Goal: Information Seeking & Learning: Learn about a topic

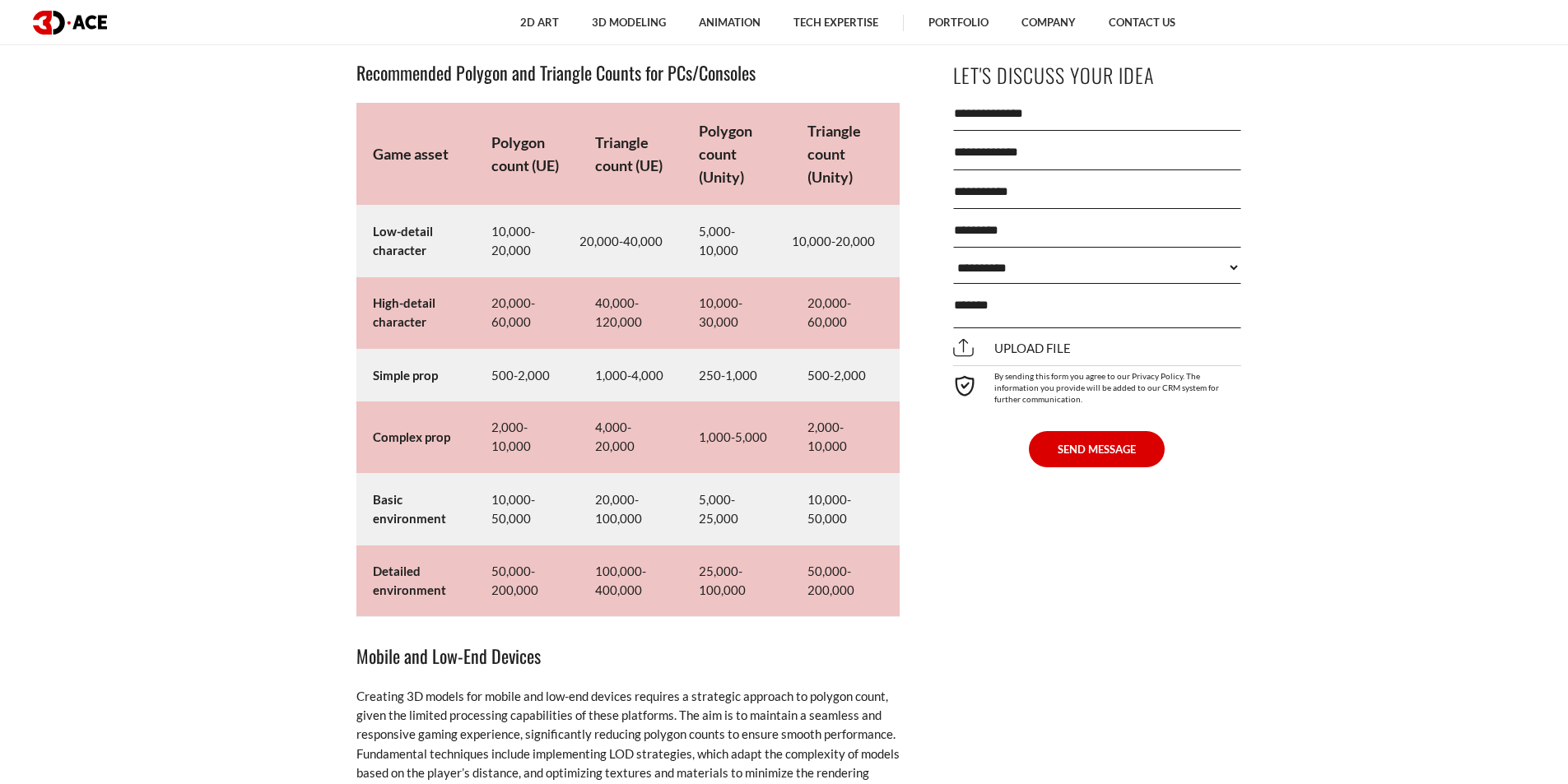
scroll to position [8011, 0]
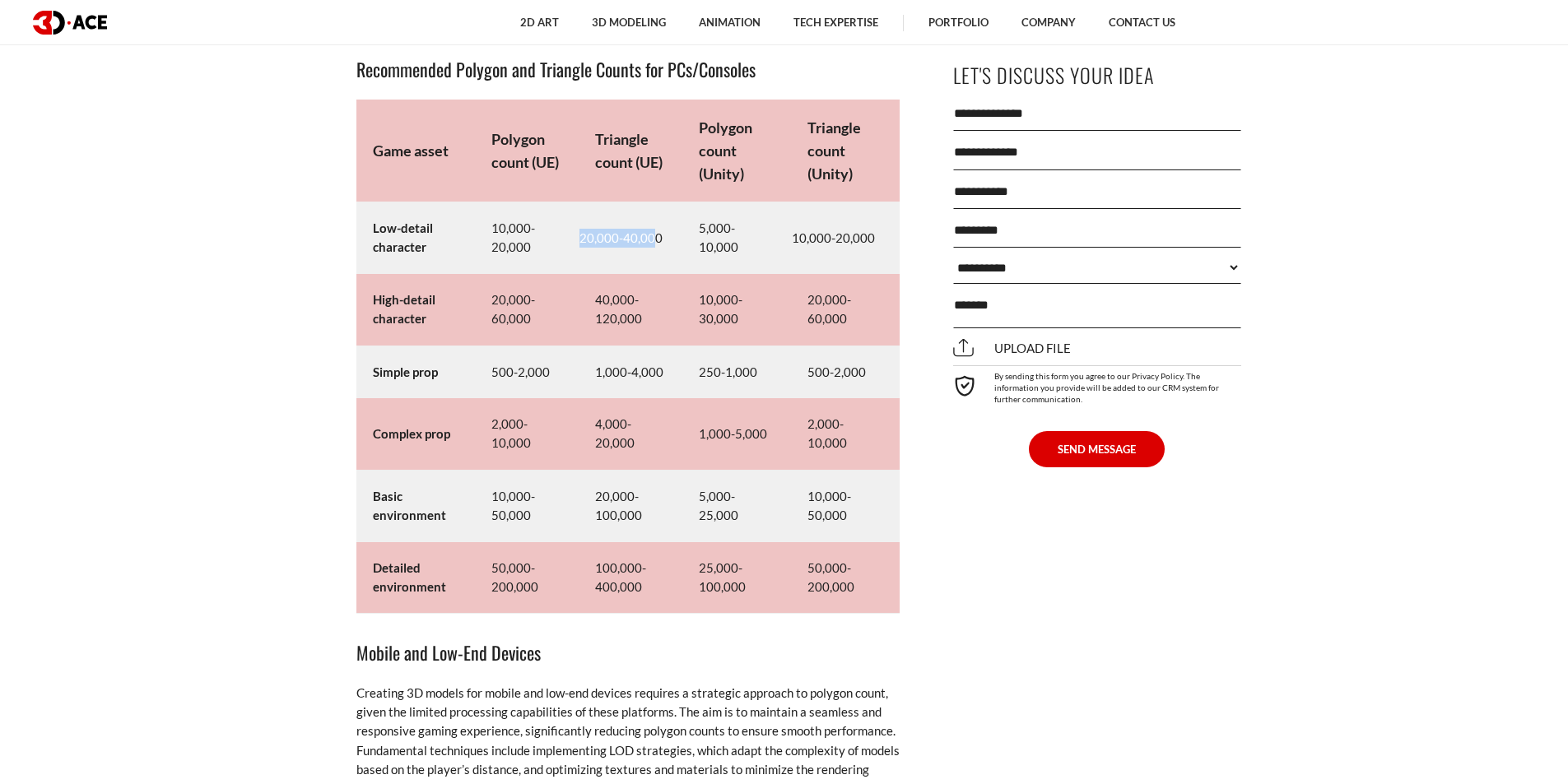
drag, startPoint x: 614, startPoint y: 228, endPoint x: 654, endPoint y: 231, distance: 40.1
click at [654, 231] on td "20,000-40,000" at bounding box center [630, 238] width 104 height 71
drag, startPoint x: 704, startPoint y: 229, endPoint x: 763, endPoint y: 227, distance: 59.0
click at [763, 227] on td "5,000-10,000" at bounding box center [736, 238] width 108 height 71
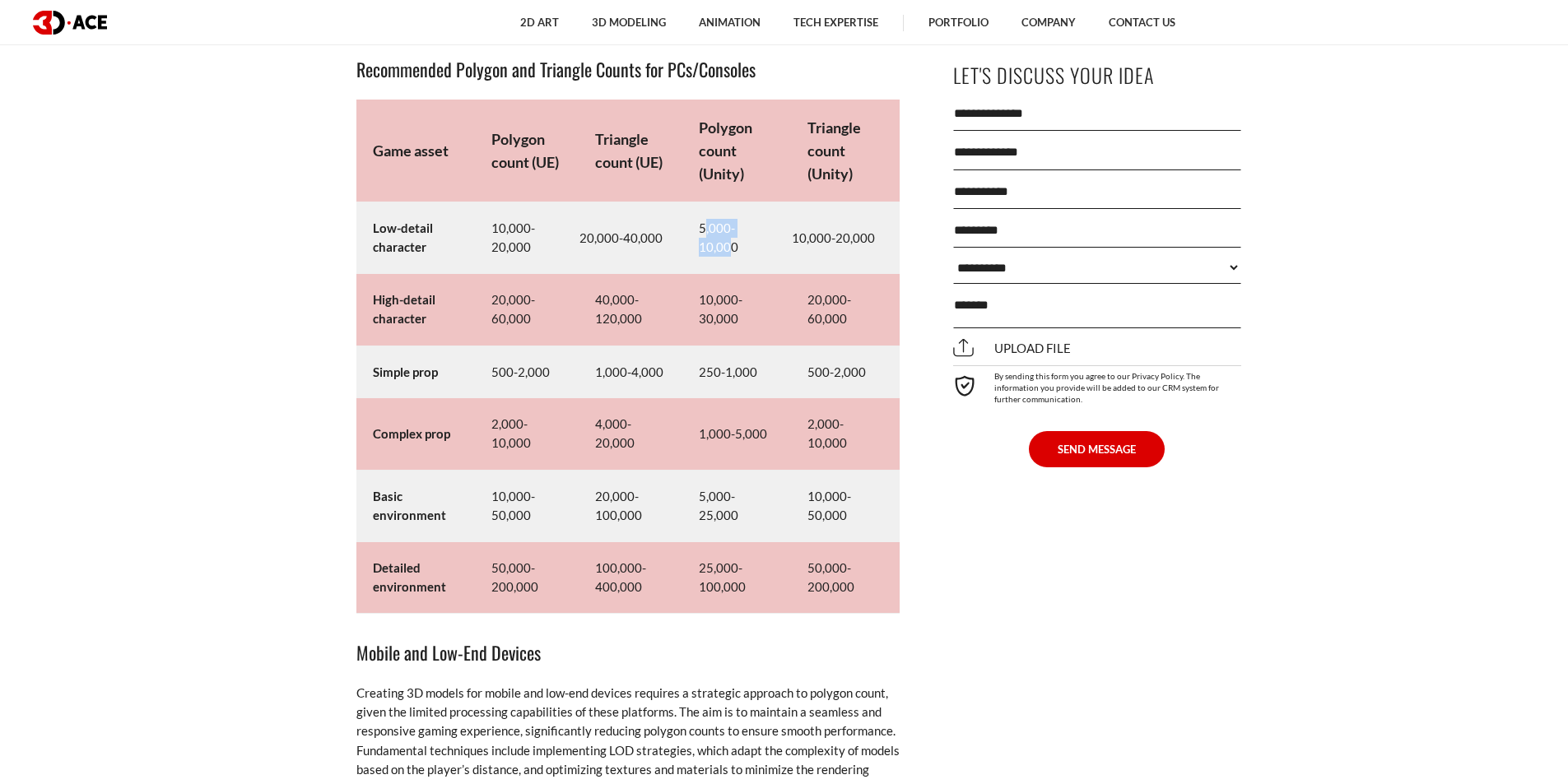
click at [763, 227] on td "5,000-10,000" at bounding box center [736, 238] width 108 height 71
drag, startPoint x: 801, startPoint y: 227, endPoint x: 865, endPoint y: 228, distance: 64.0
click at [859, 228] on td "10,000-20,000" at bounding box center [845, 238] width 108 height 71
click at [865, 228] on td "10,000-20,000" at bounding box center [845, 238] width 108 height 71
drag, startPoint x: 654, startPoint y: 229, endPoint x: 533, endPoint y: 225, distance: 121.1
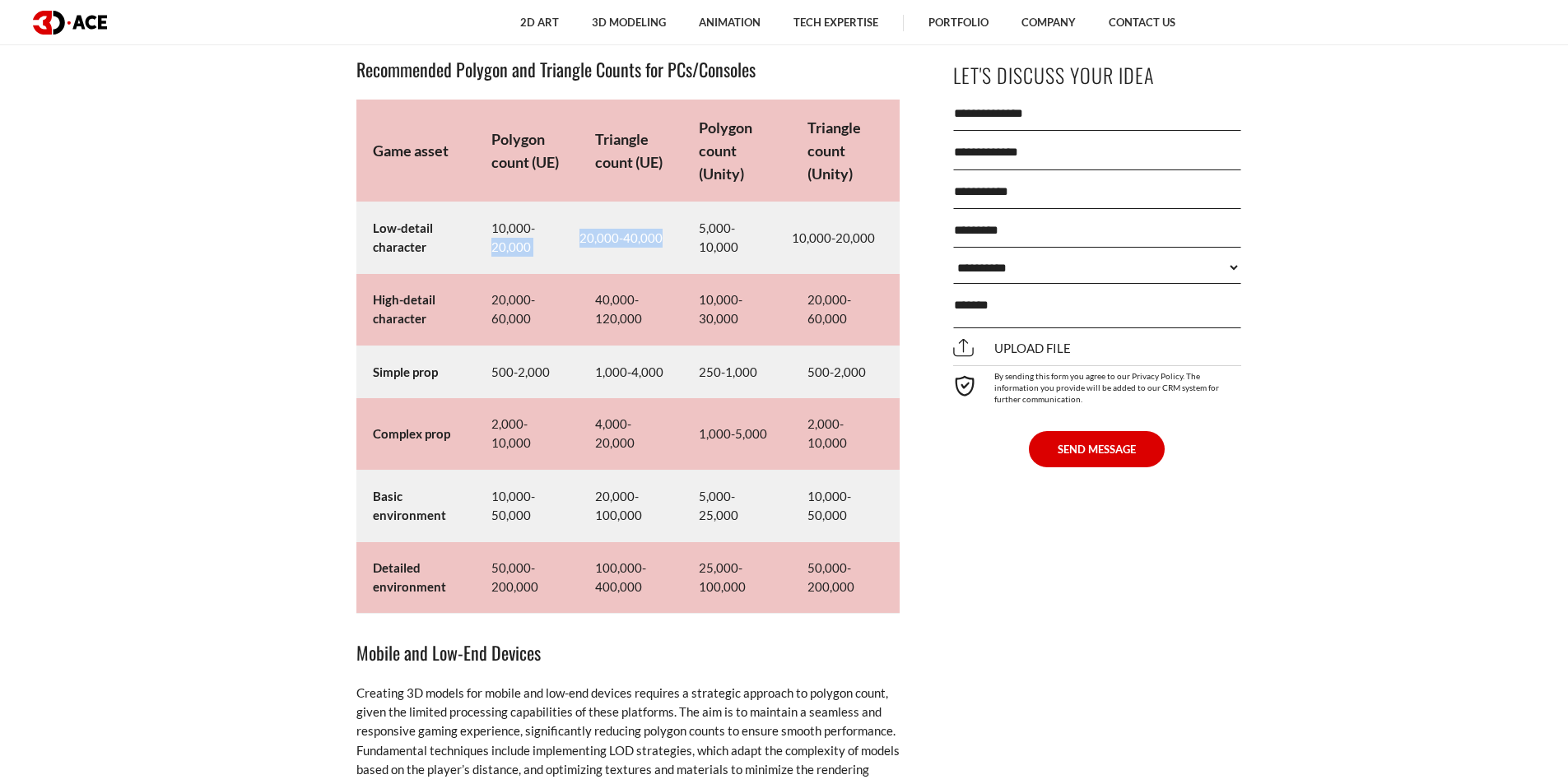
click at [533, 225] on tr "Low-detail character 10,000-20,000 20,000-40,000 5,000-10,000 10,000-20,000" at bounding box center [628, 238] width 543 height 71
click at [533, 225] on td "10,000-20,000" at bounding box center [527, 238] width 104 height 71
click at [527, 242] on td "10,000-20,000" at bounding box center [527, 238] width 104 height 71
drag, startPoint x: 531, startPoint y: 245, endPoint x: 450, endPoint y: 221, distance: 84.5
click at [450, 221] on tr "Low-detail character 10,000-20,000 20,000-40,000 5,000-10,000 10,000-20,000" at bounding box center [628, 238] width 543 height 71
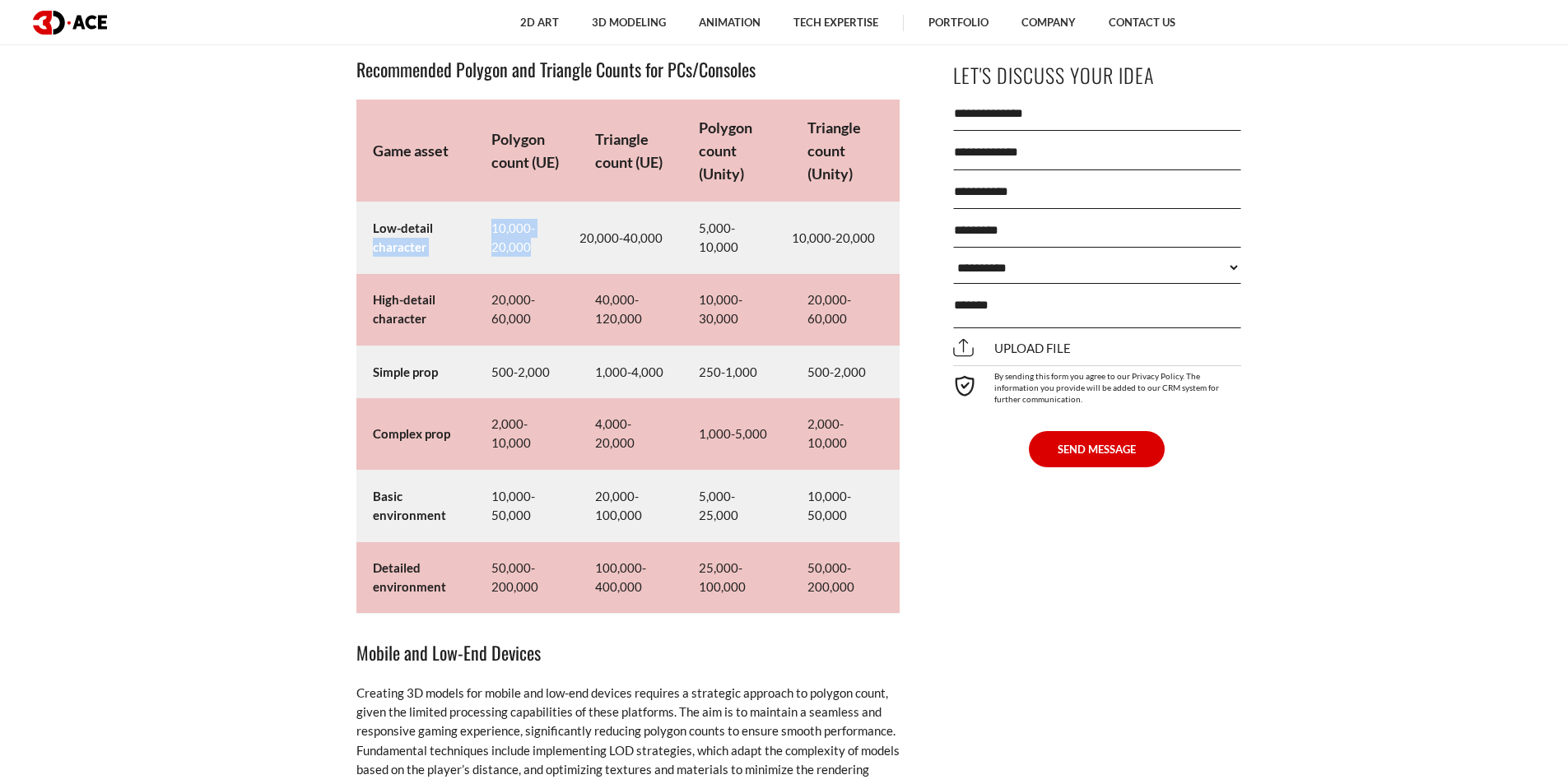
click at [528, 252] on td "10,000-20,000" at bounding box center [527, 238] width 104 height 71
drag, startPoint x: 576, startPoint y: 235, endPoint x: 677, endPoint y: 247, distance: 101.7
click at [677, 247] on tr "Low-detail character 10,000-20,000 20,000-40,000 5,000-10,000 10,000-20,000" at bounding box center [628, 238] width 543 height 71
click at [677, 247] on td "20,000-40,000" at bounding box center [630, 238] width 104 height 71
click at [676, 257] on td "20,000-40,000" at bounding box center [630, 238] width 104 height 71
